Goal: Task Accomplishment & Management: Use online tool/utility

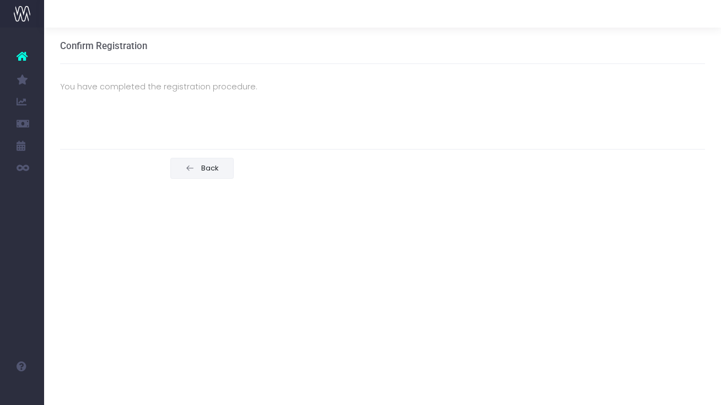
click at [207, 170] on span "Back" at bounding box center [209, 168] width 22 height 9
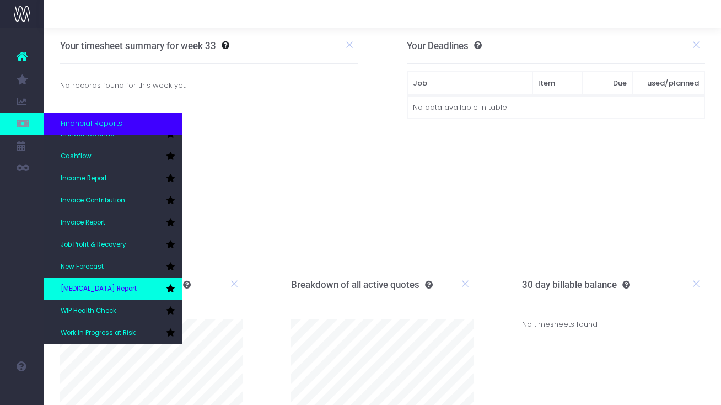
scroll to position [33, 0]
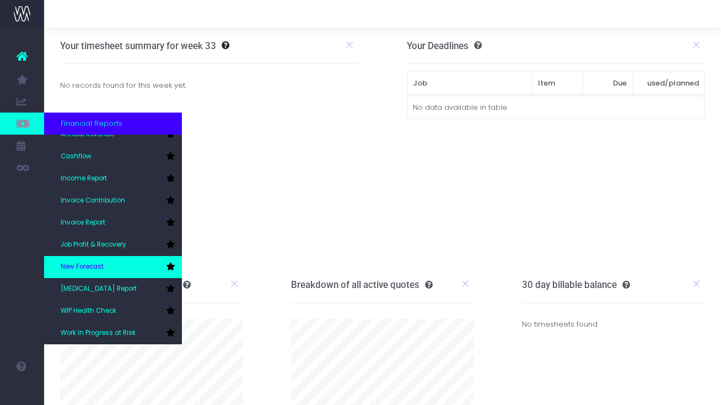
click at [96, 270] on span "New Forecast" at bounding box center [82, 267] width 43 height 10
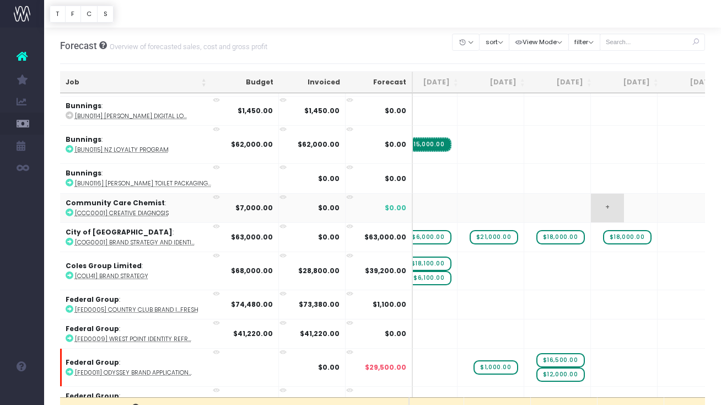
scroll to position [0, 328]
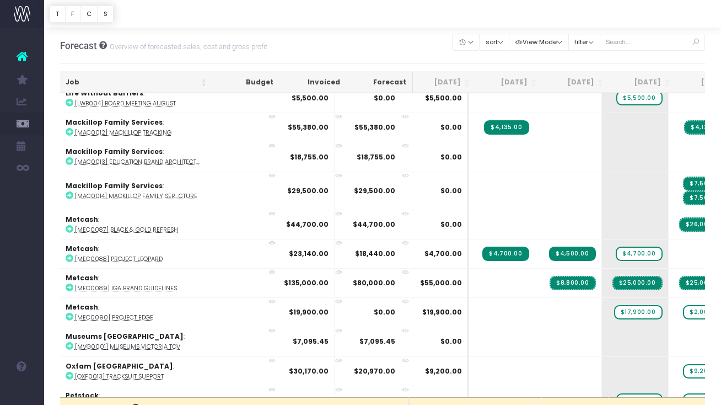
click at [614, 309] on span "$17,900.00" at bounding box center [638, 312] width 49 height 14
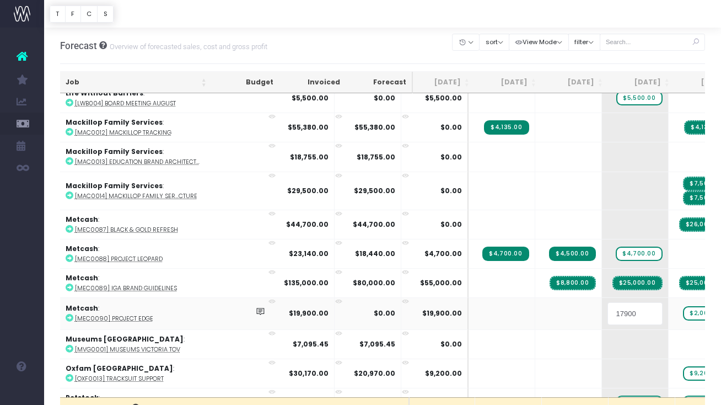
click at [608, 310] on input "17900" at bounding box center [635, 313] width 55 height 22
type input "15900"
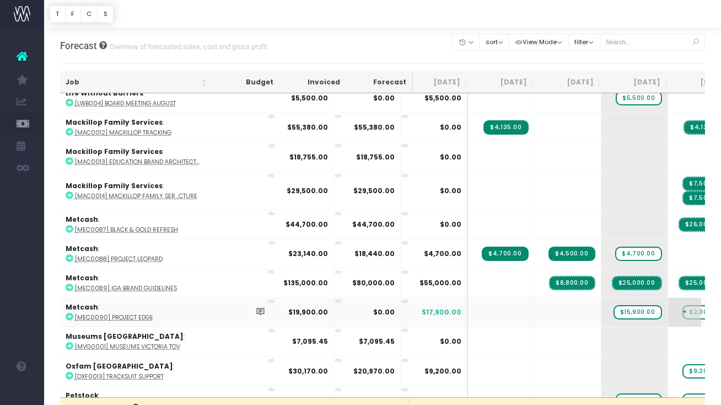
click at [683, 308] on span "$2,000.00" at bounding box center [706, 312] width 46 height 14
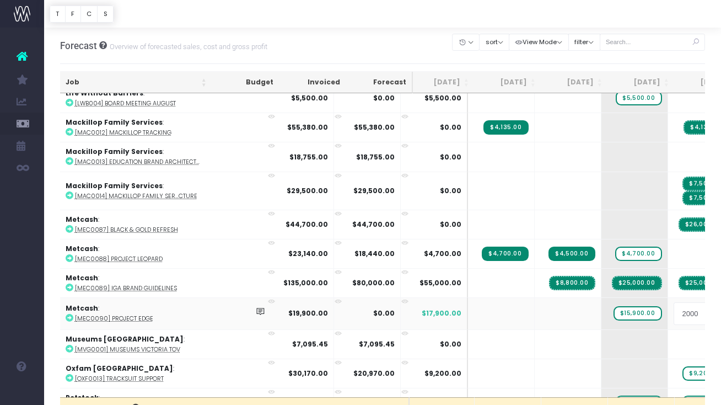
click at [674, 312] on input "2000" at bounding box center [701, 313] width 55 height 22
type input "4000"
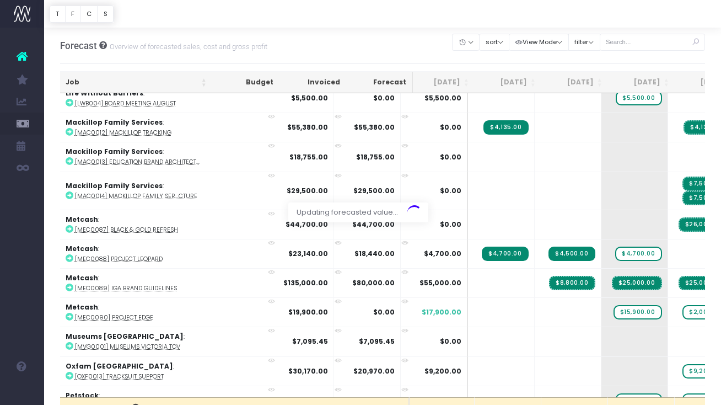
click at [684, 61] on div "Clear Filters Hide Jun 2025 Jul 2025 Aug 2025 Sep 2025 Oct 2025 Nov 2025 Dec 20…" at bounding box center [579, 46] width 253 height 36
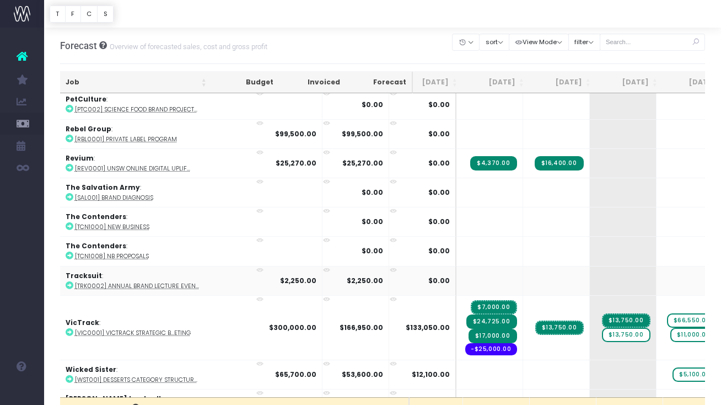
scroll to position [0, 19]
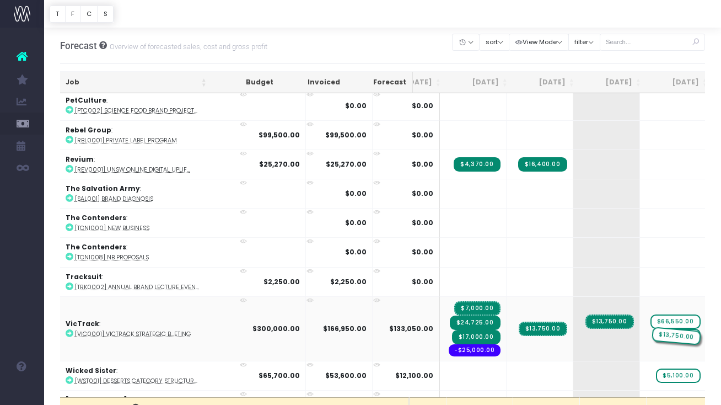
drag, startPoint x: 564, startPoint y: 333, endPoint x: 627, endPoint y: 297, distance: 73.1
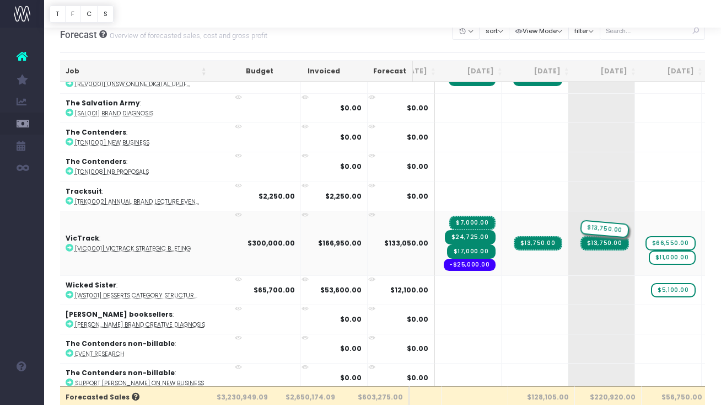
drag, startPoint x: 619, startPoint y: 223, endPoint x: 561, endPoint y: 252, distance: 64.6
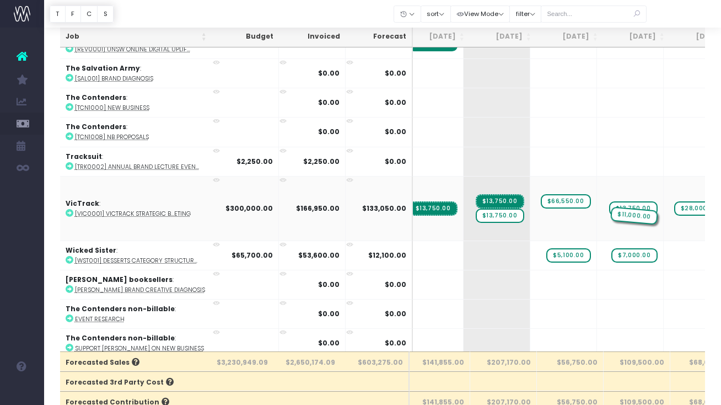
drag, startPoint x: 509, startPoint y: 211, endPoint x: 566, endPoint y: 187, distance: 61.5
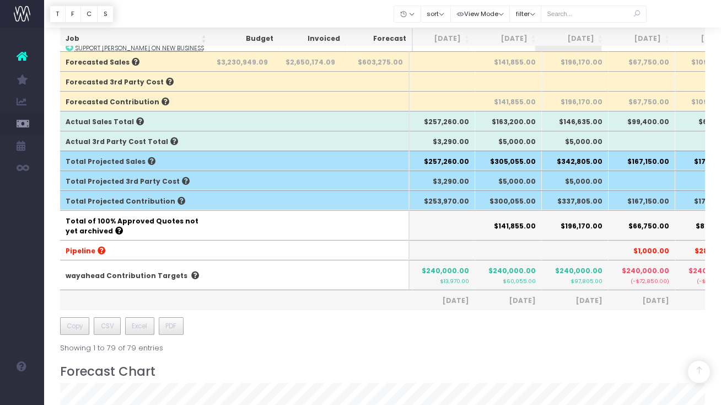
scroll to position [342, 0]
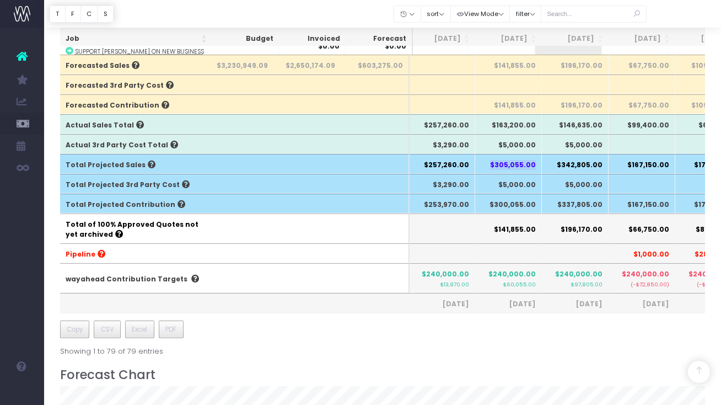
drag, startPoint x: 531, startPoint y: 165, endPoint x: 485, endPoint y: 160, distance: 46.1
click at [485, 160] on th "$305,055.00" at bounding box center [508, 164] width 67 height 20
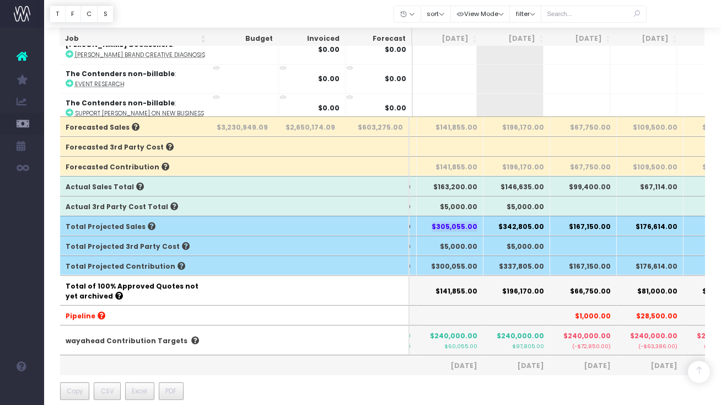
scroll to position [280, 0]
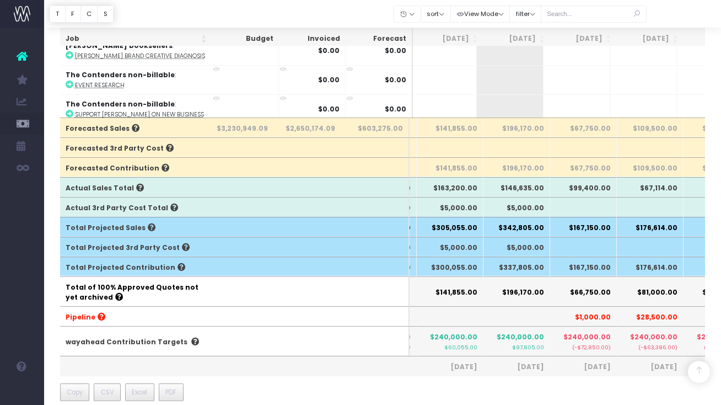
click at [459, 231] on th "$305,055.00" at bounding box center [450, 227] width 67 height 20
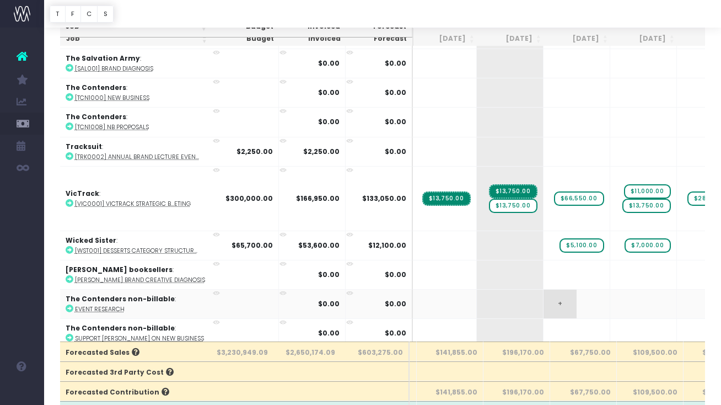
scroll to position [0, 130]
